Goal: Task Accomplishment & Management: Complete application form

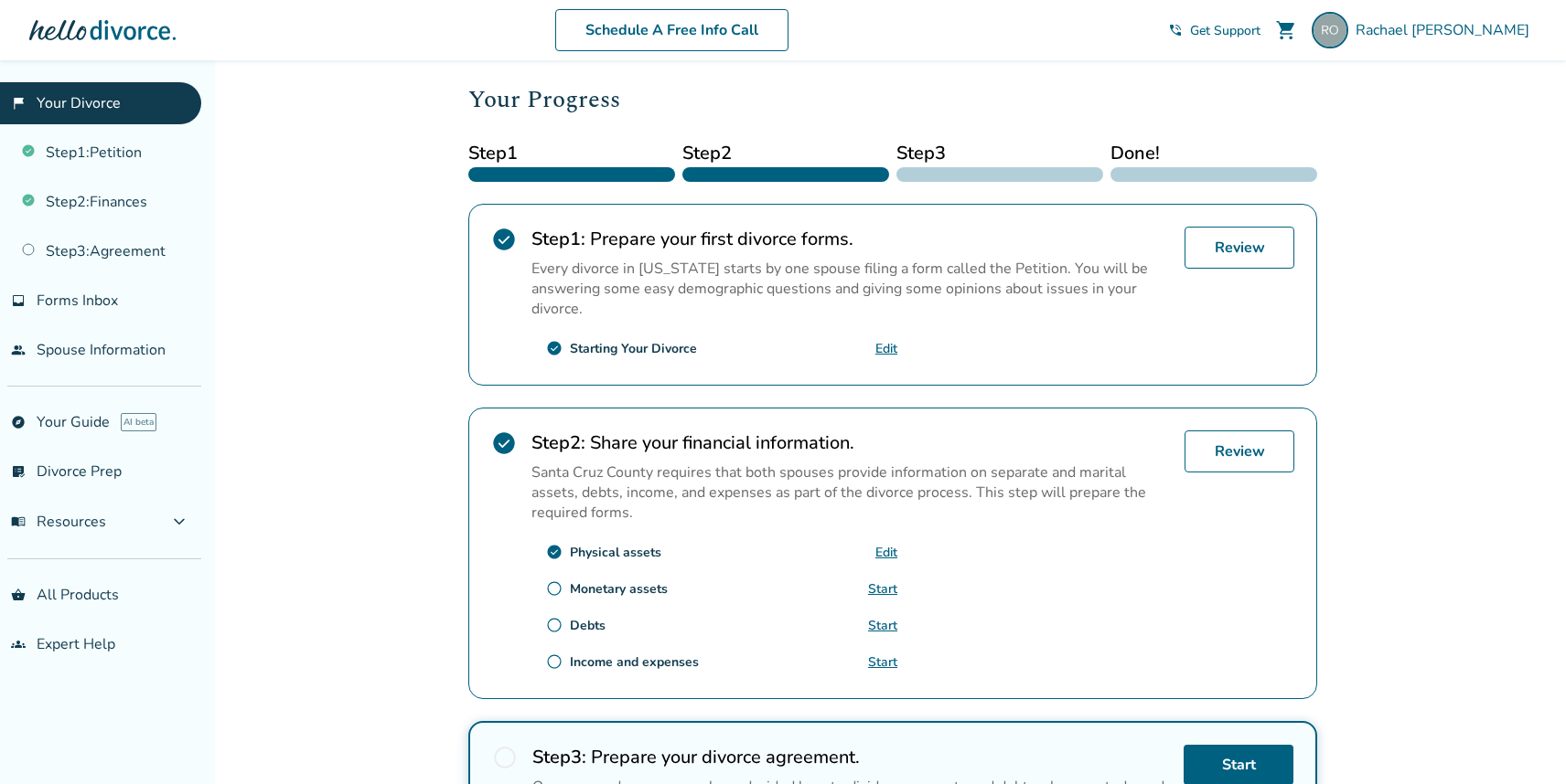
click at [887, 544] on link "Edit" at bounding box center [886, 552] width 22 height 18
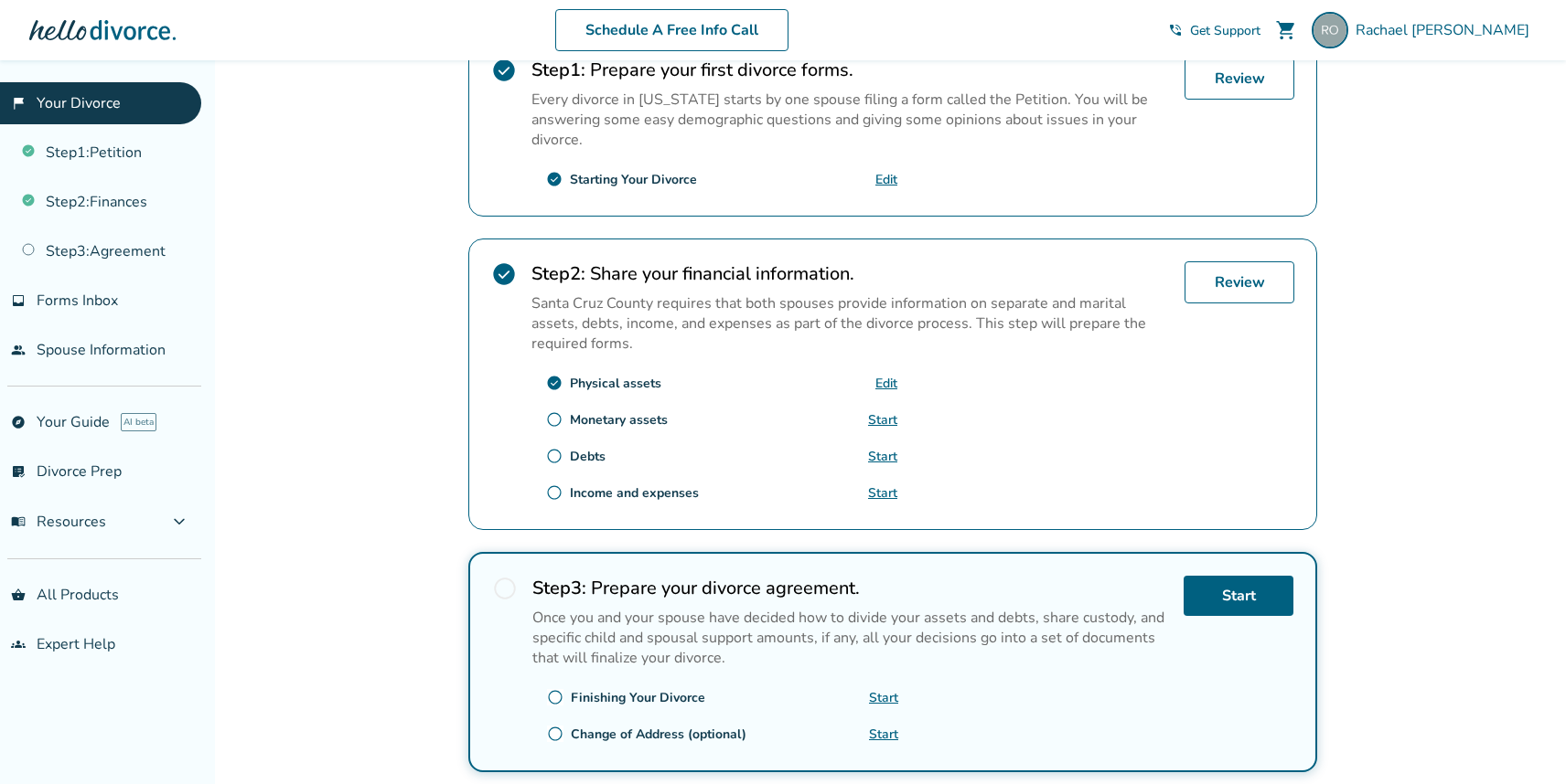
scroll to position [401, 0]
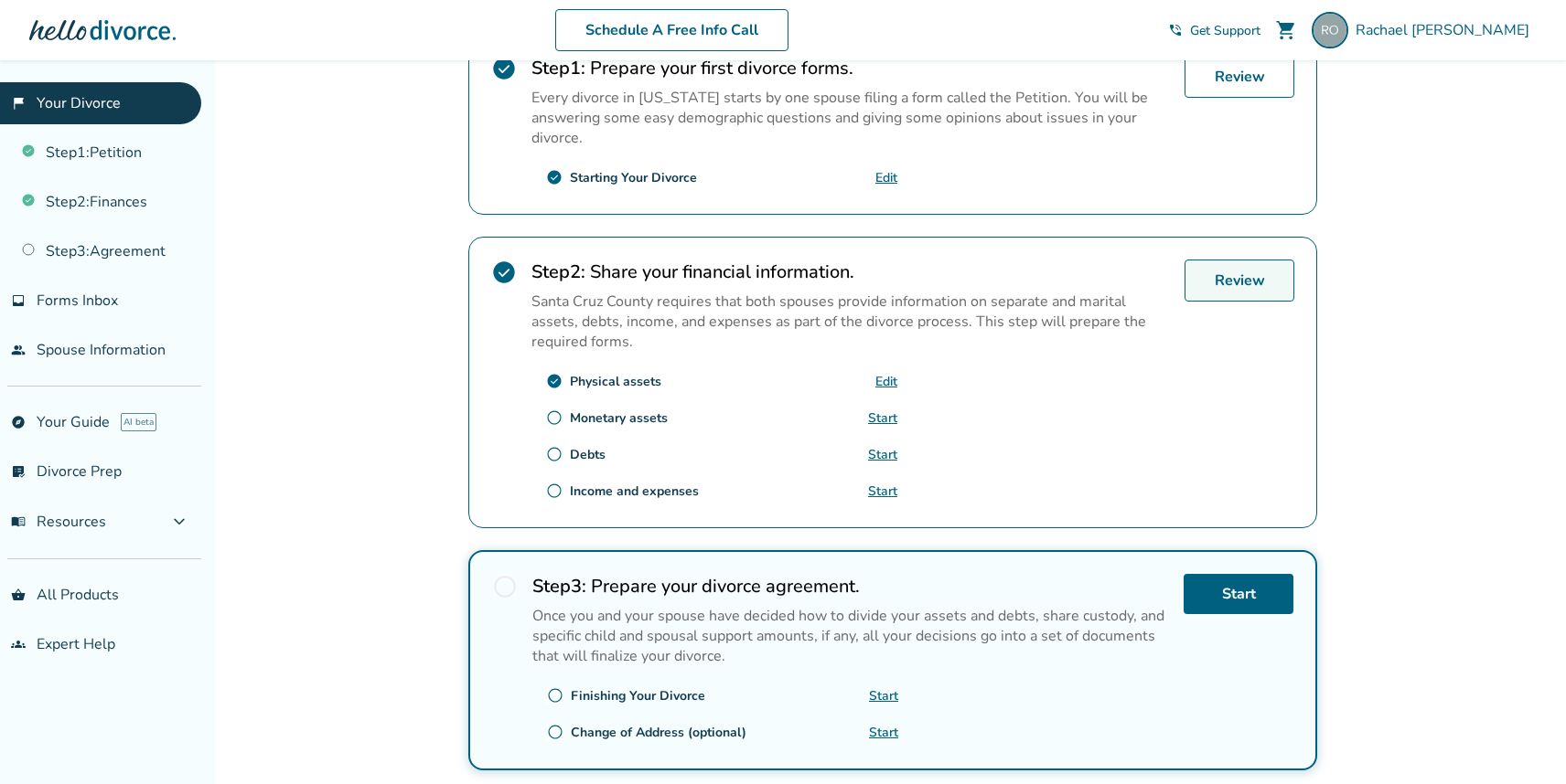
click at [1254, 284] on link "Review" at bounding box center [1238, 280] width 110 height 42
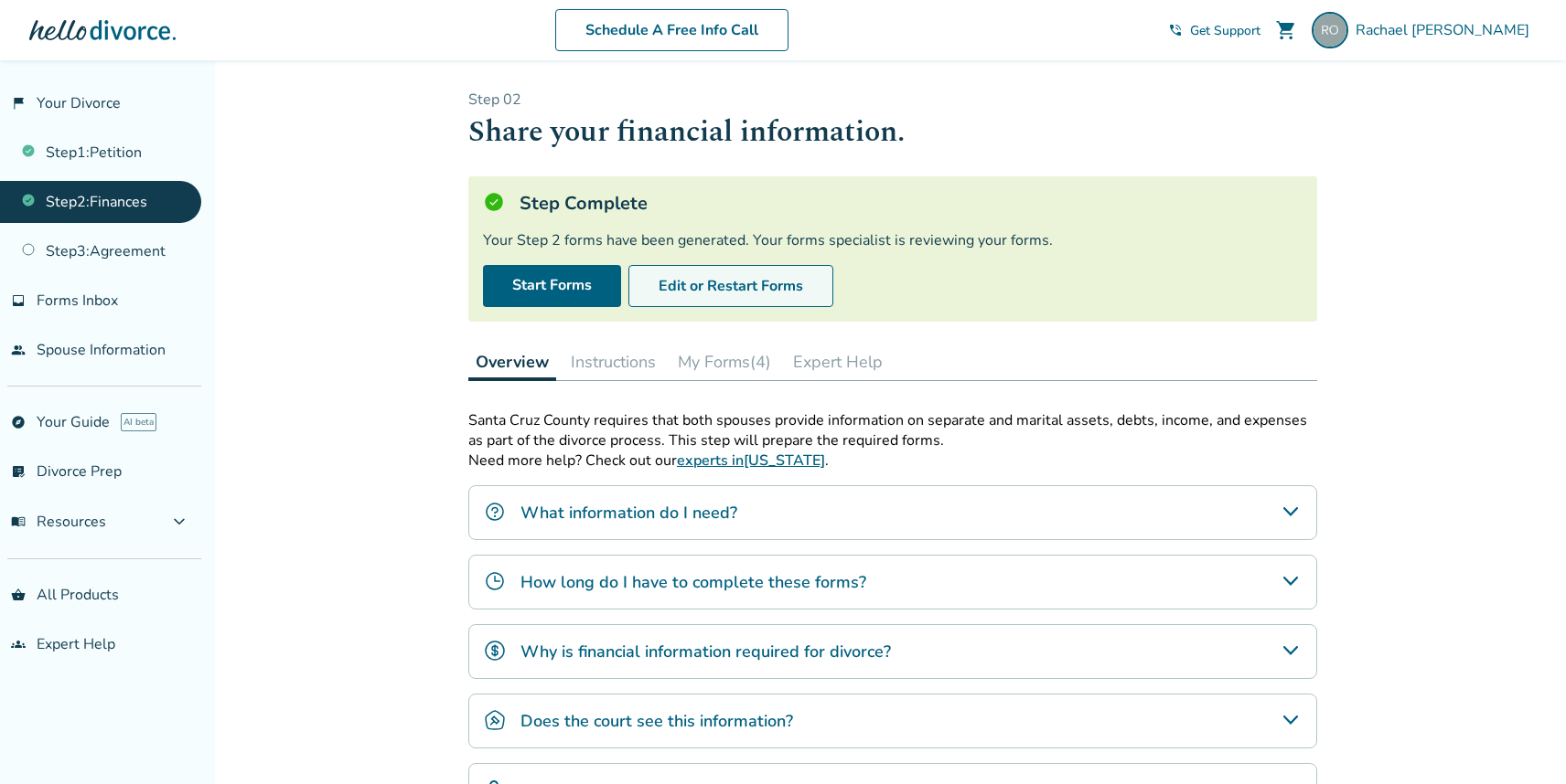
click at [725, 287] on button "Edit or Restart Forms" at bounding box center [731, 286] width 205 height 42
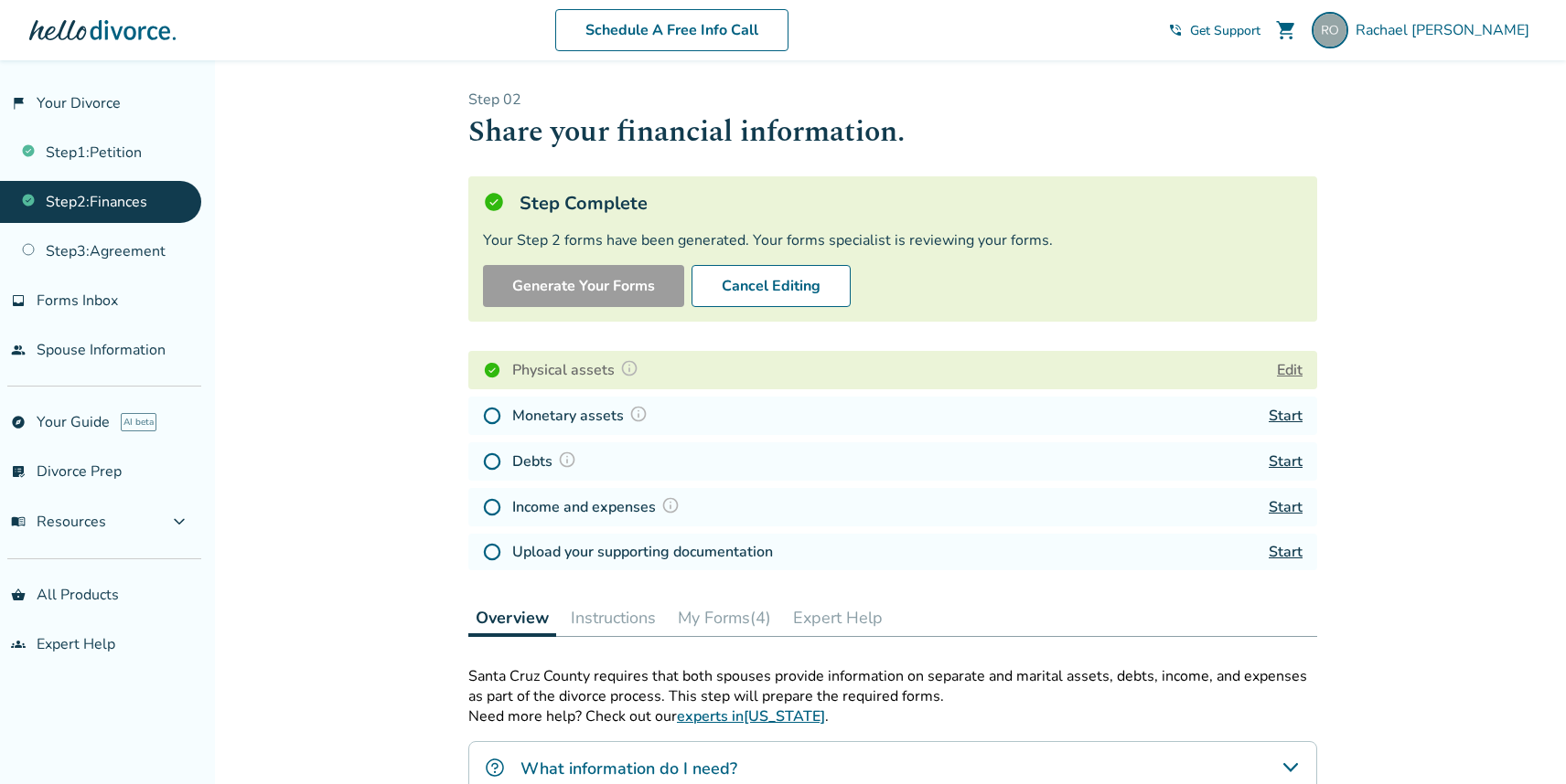
click at [1294, 373] on button "Edit" at bounding box center [1290, 370] width 26 height 22
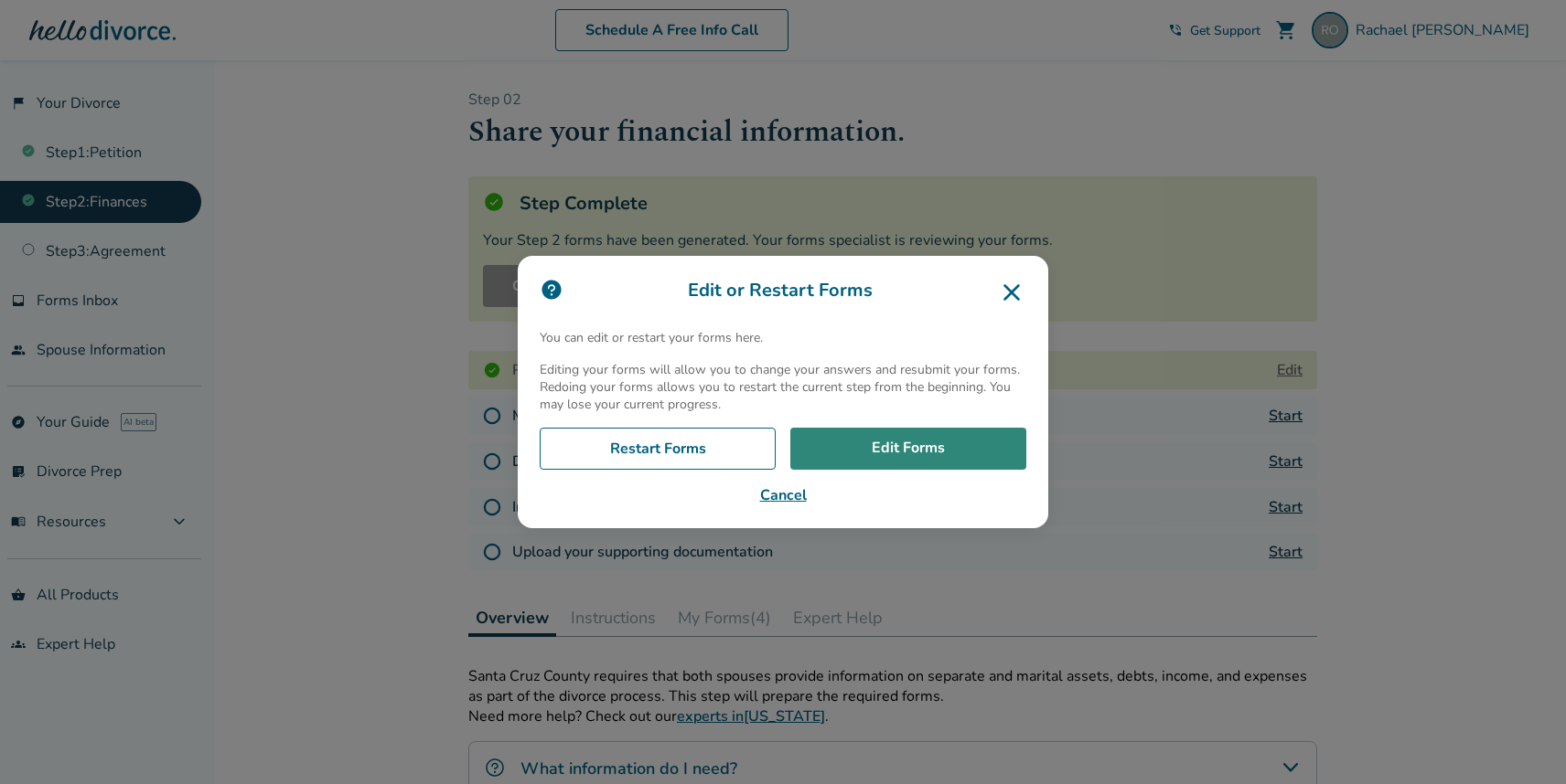
click at [857, 447] on link "Edit Forms" at bounding box center [908, 449] width 236 height 42
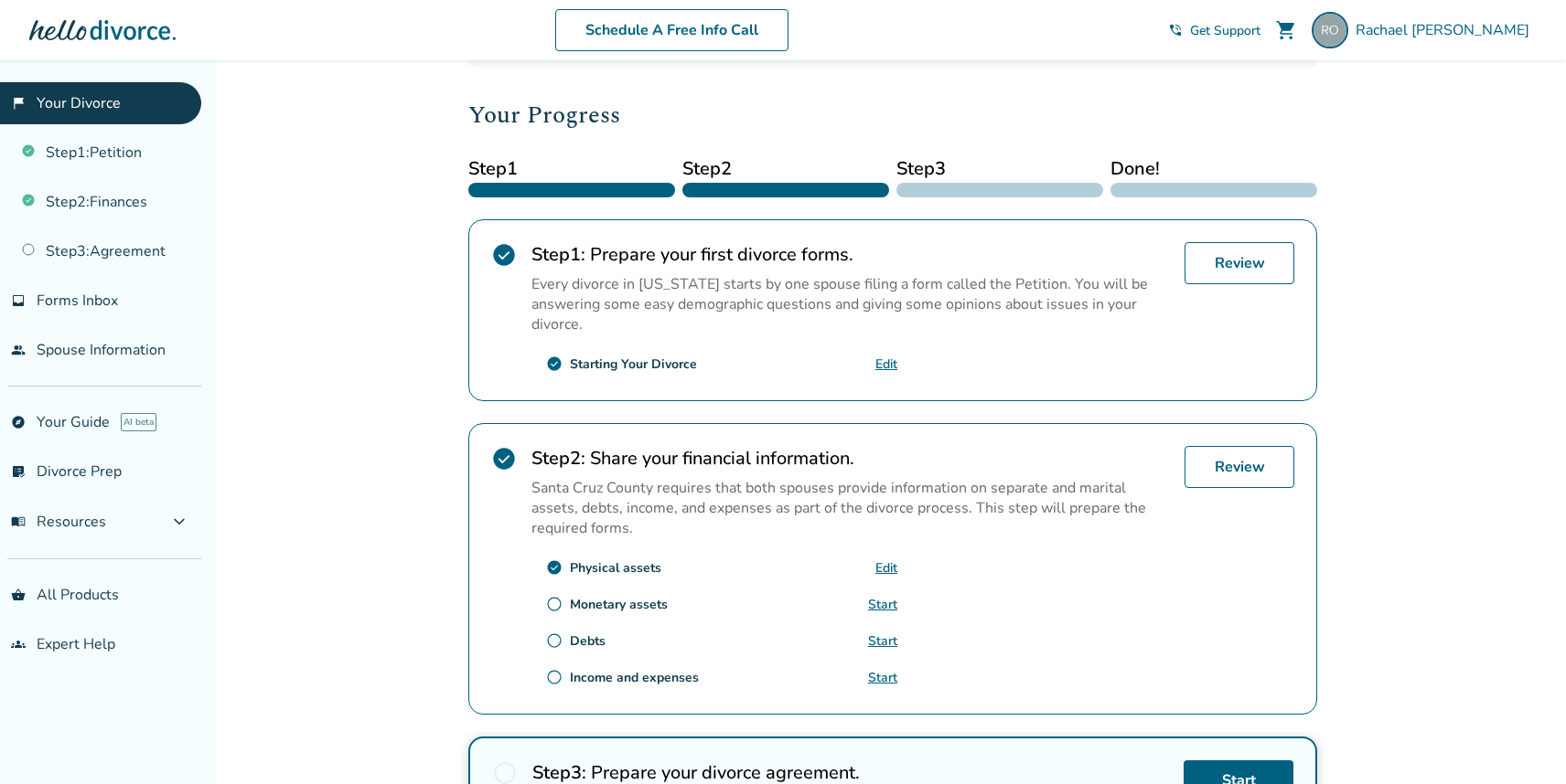
scroll to position [216, 0]
click at [885, 602] on link "Start" at bounding box center [883, 604] width 30 height 18
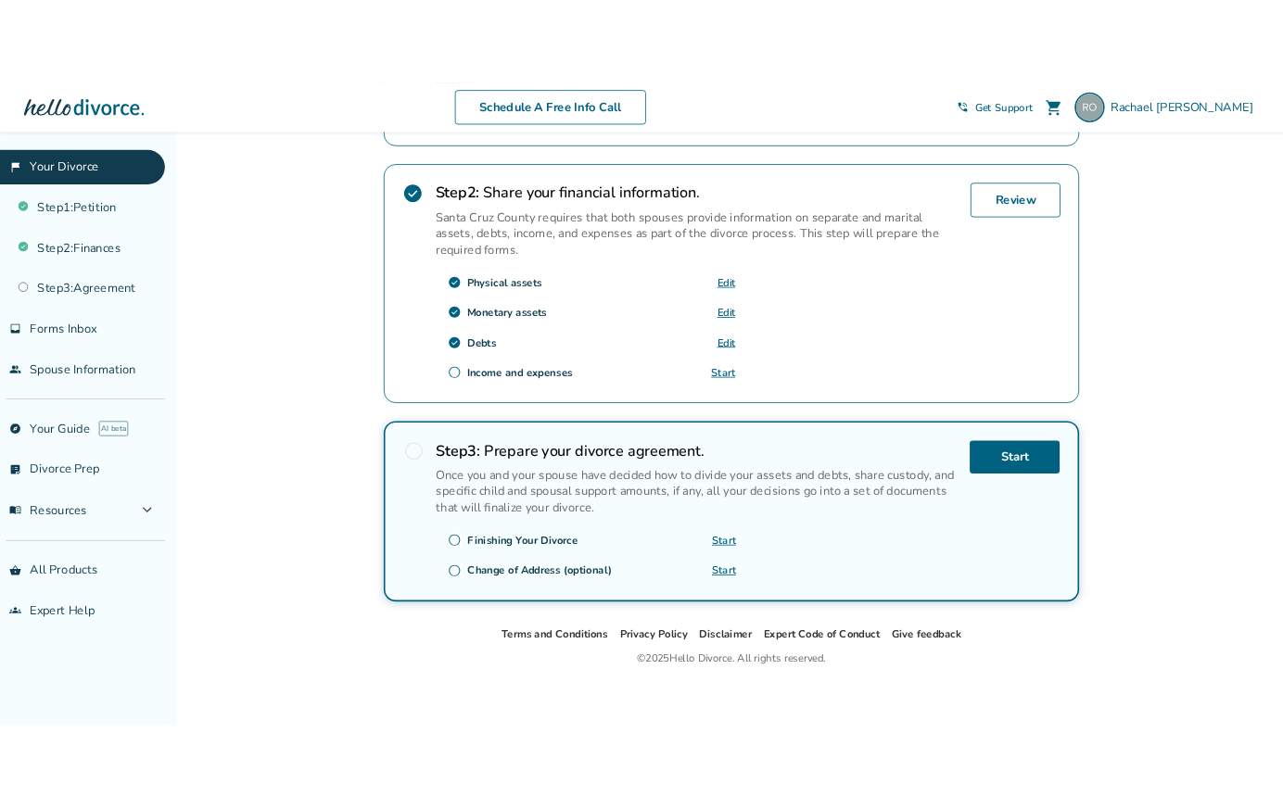
scroll to position [533, 0]
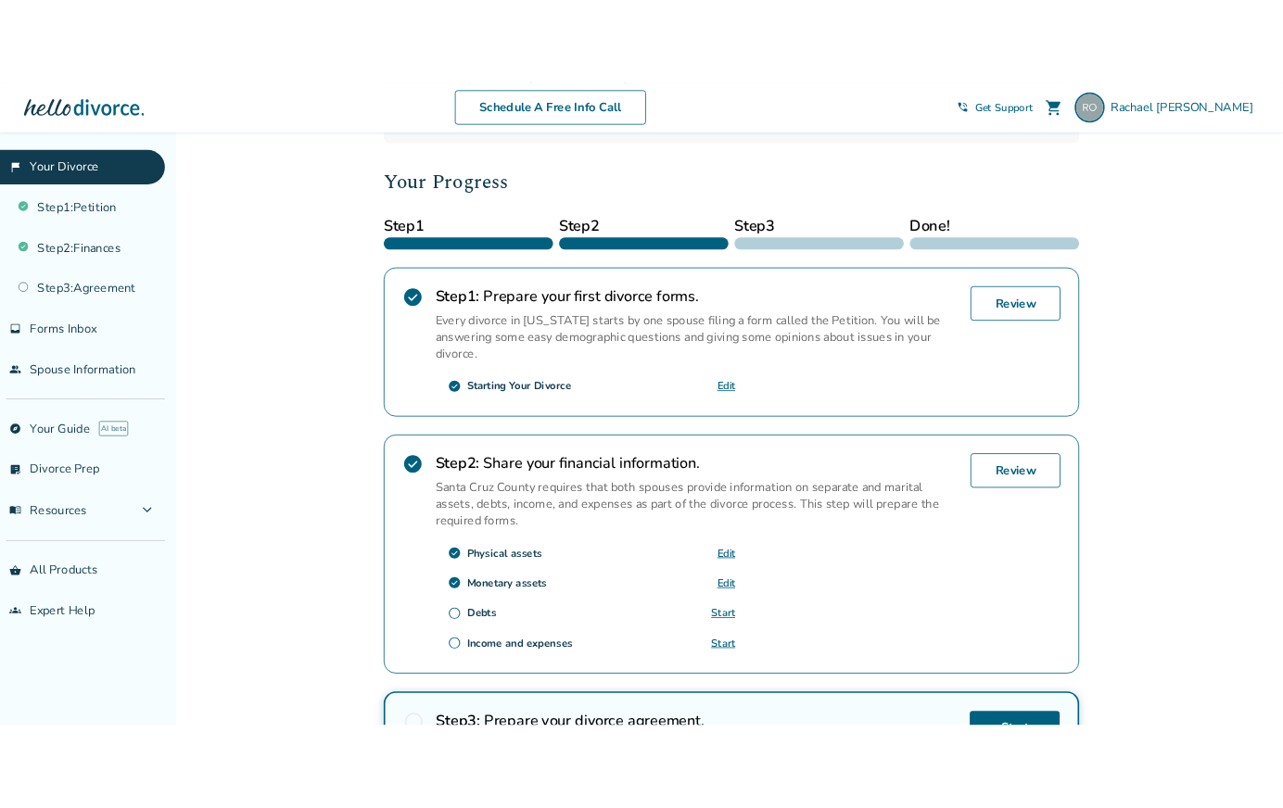
scroll to position [216, 0]
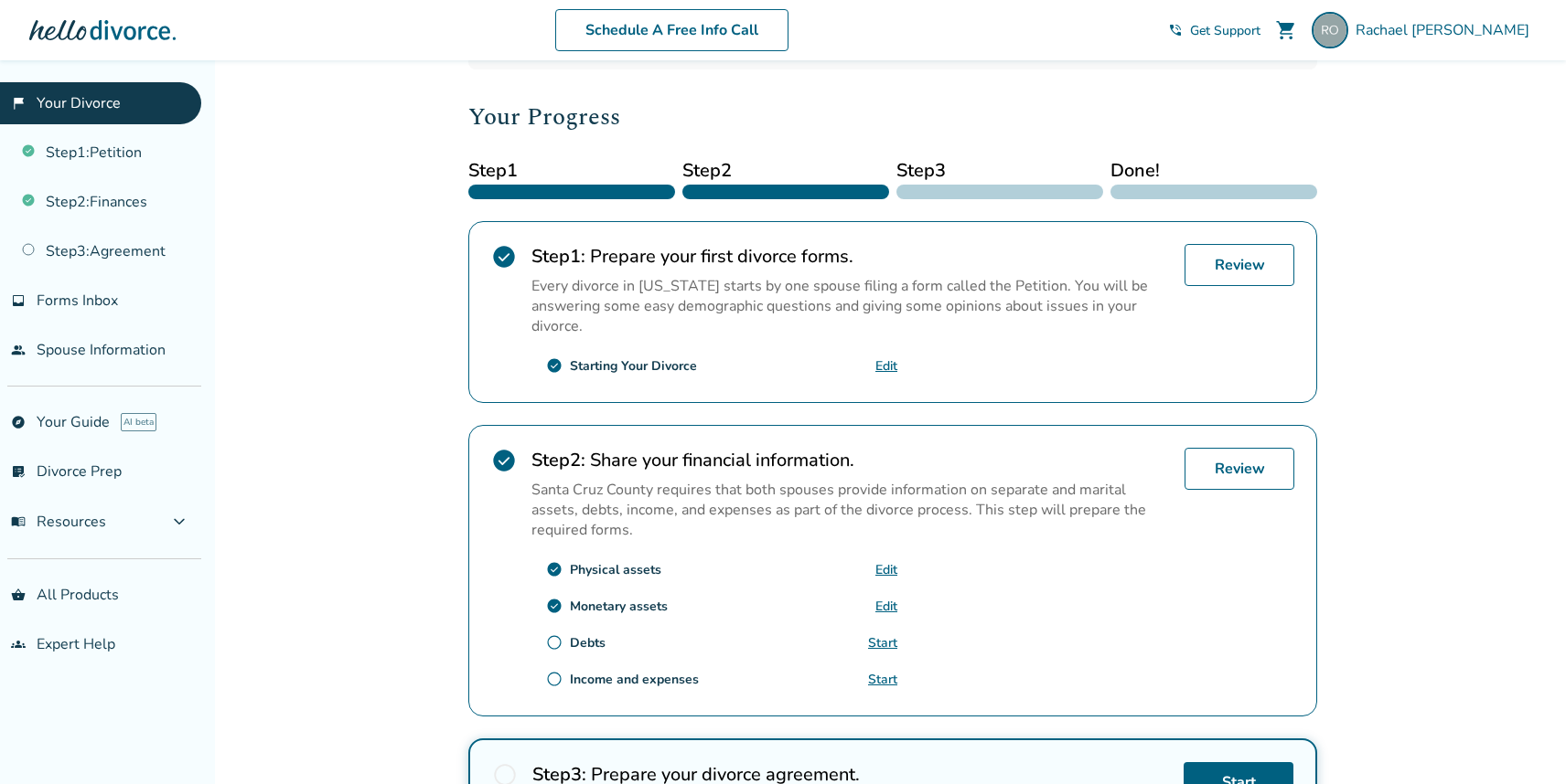
click at [885, 640] on link "Start" at bounding box center [883, 643] width 30 height 18
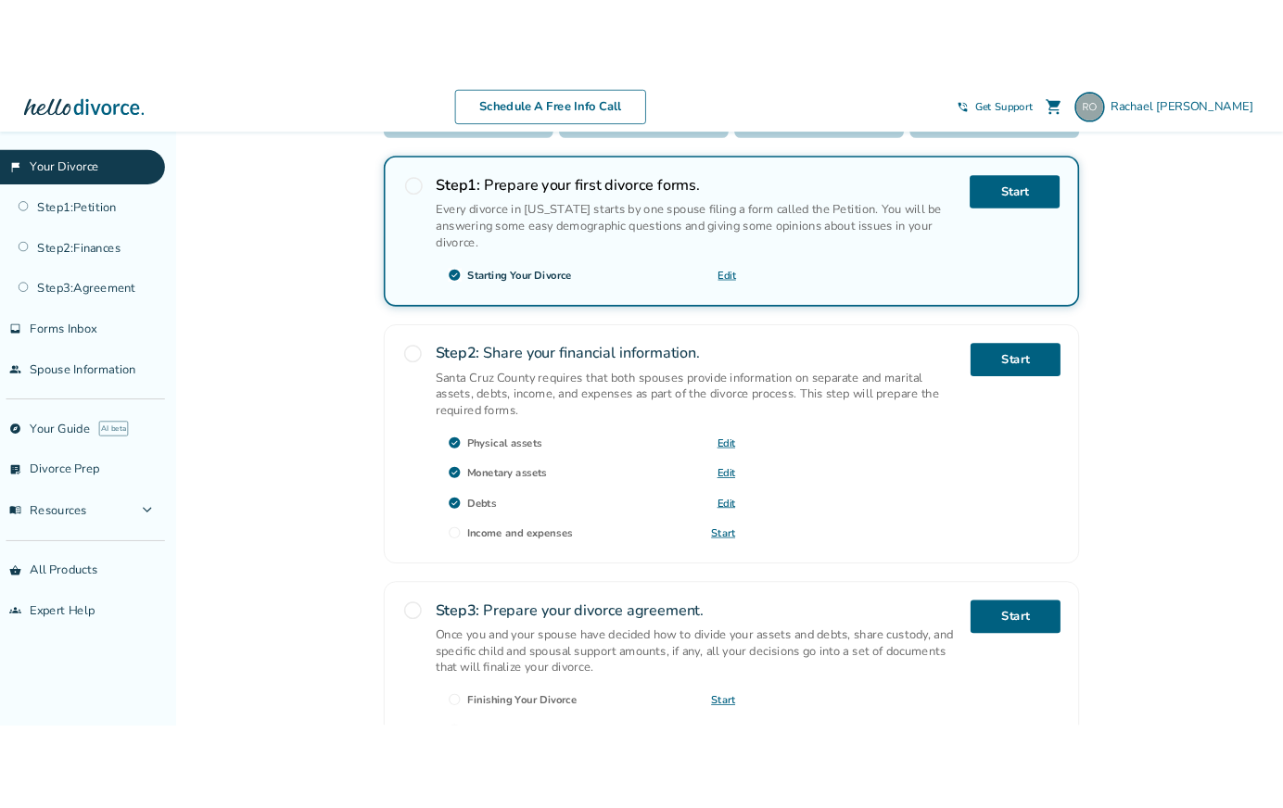
scroll to position [359, 0]
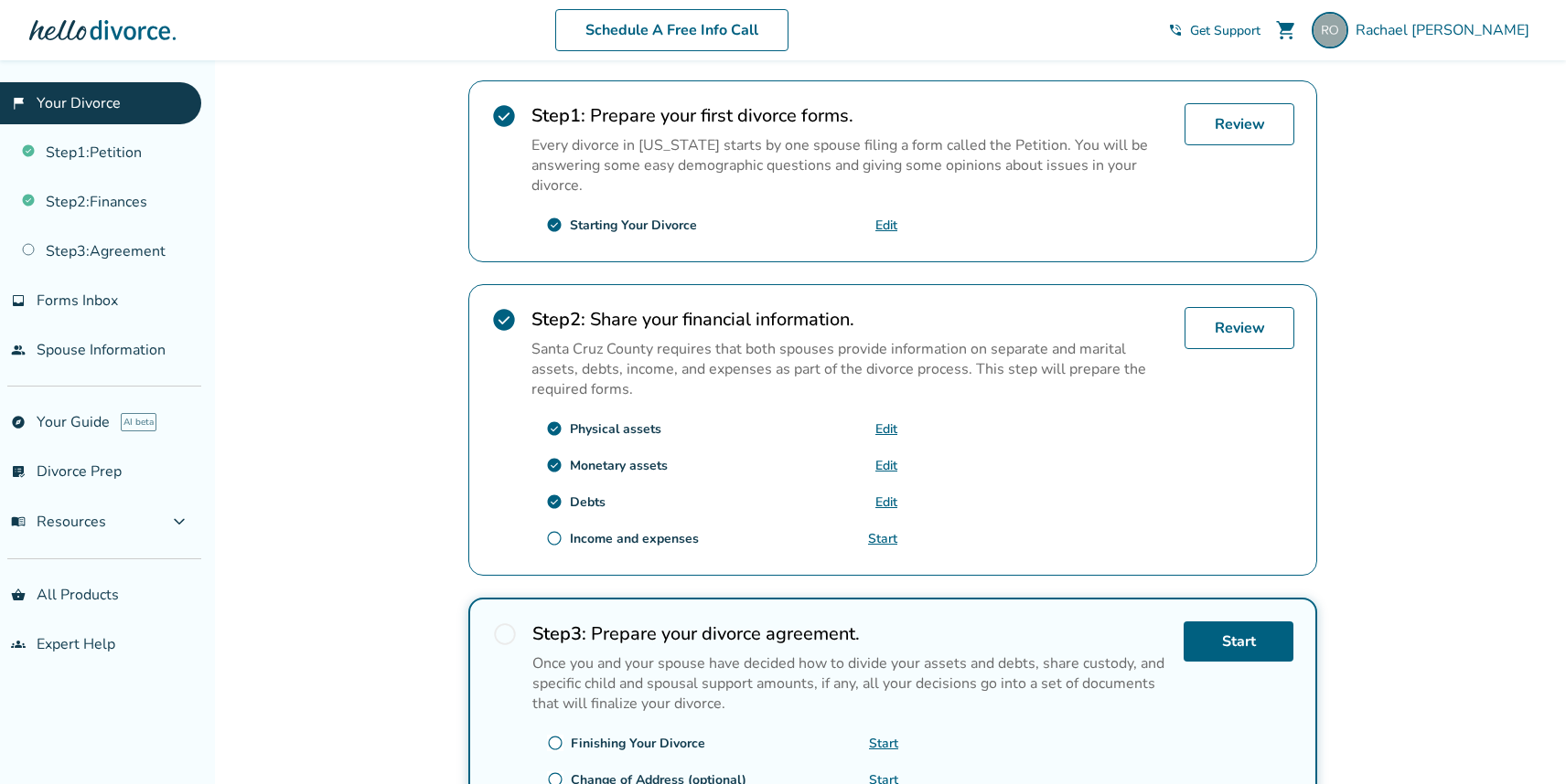
click at [881, 535] on link "Start" at bounding box center [883, 539] width 30 height 18
